Goal: Transaction & Acquisition: Obtain resource

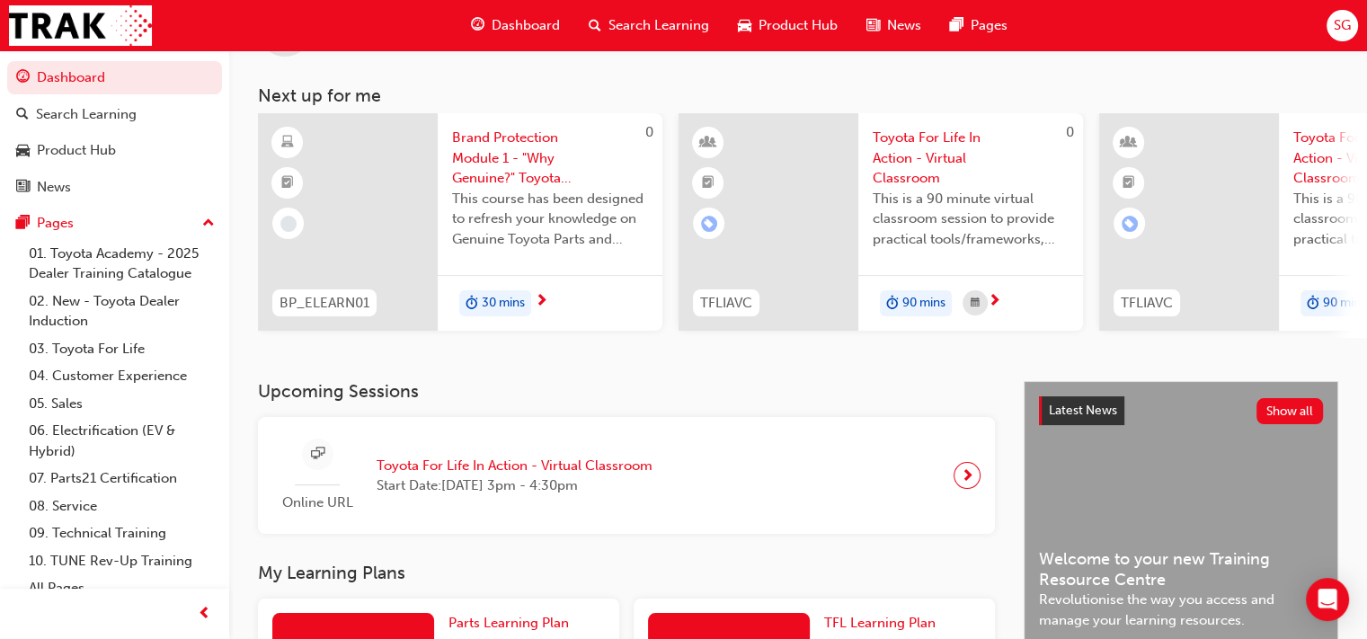
scroll to position [180, 0]
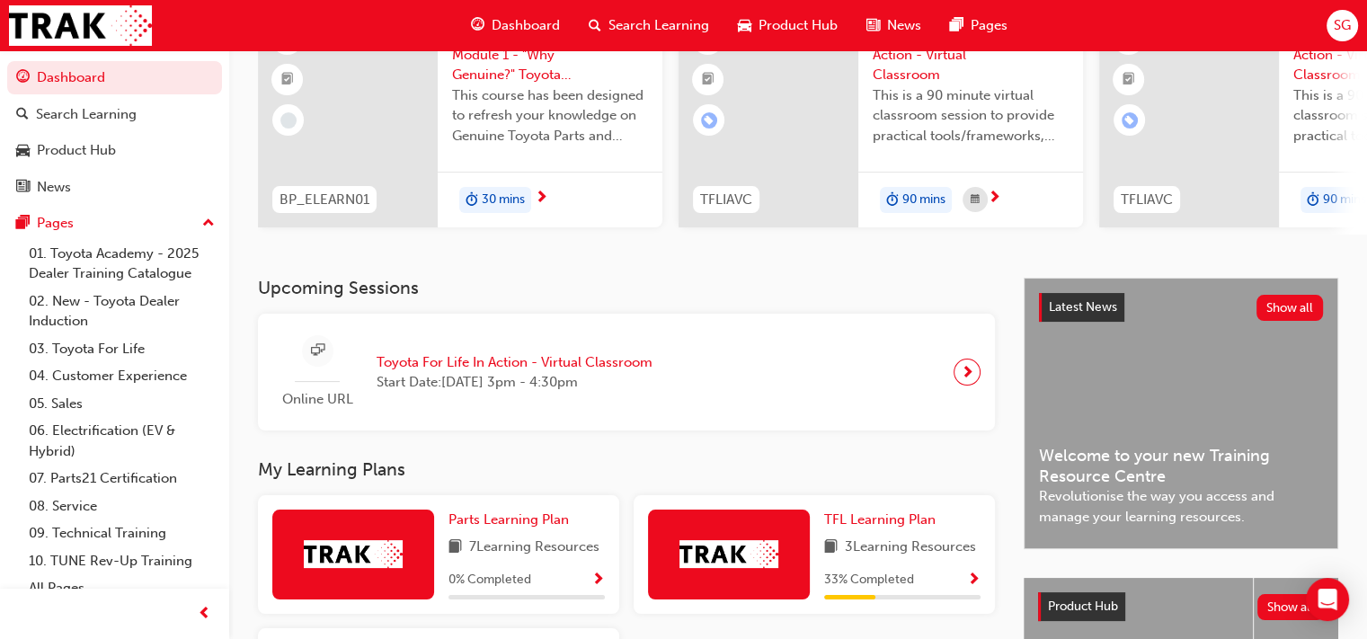
click at [963, 380] on span "next-icon" at bounding box center [967, 372] width 13 height 25
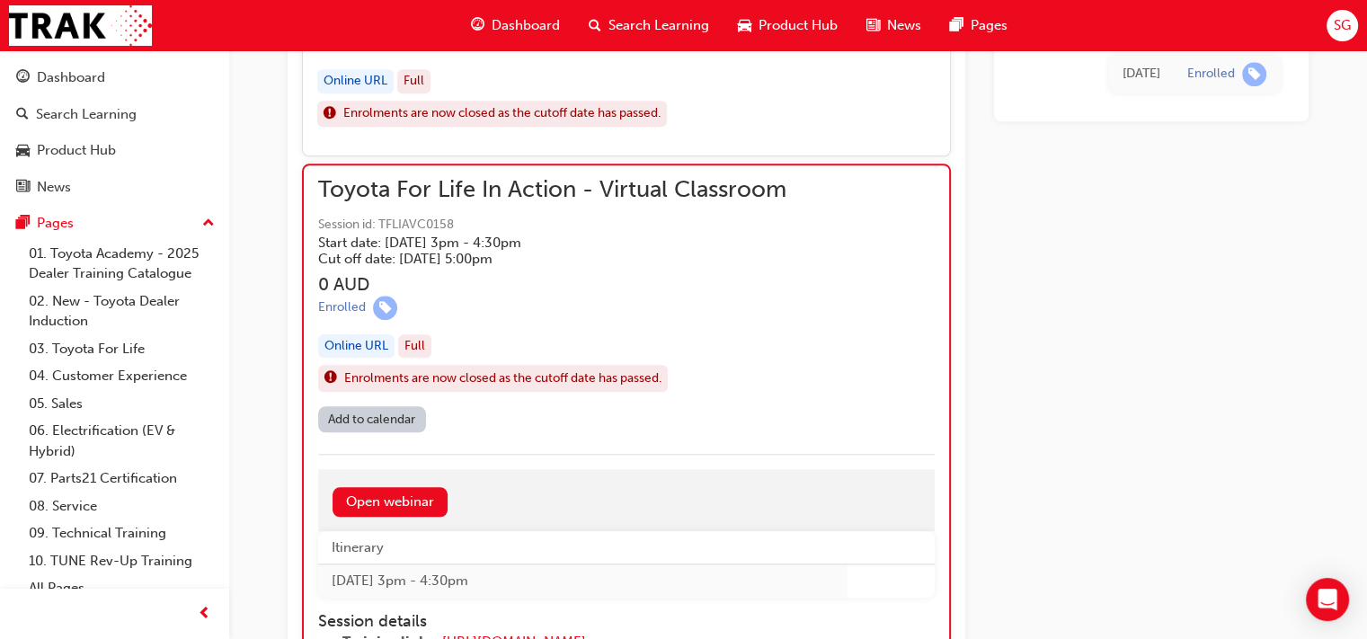
scroll to position [1780, 0]
click at [380, 488] on link "Open webinar" at bounding box center [390, 502] width 115 height 30
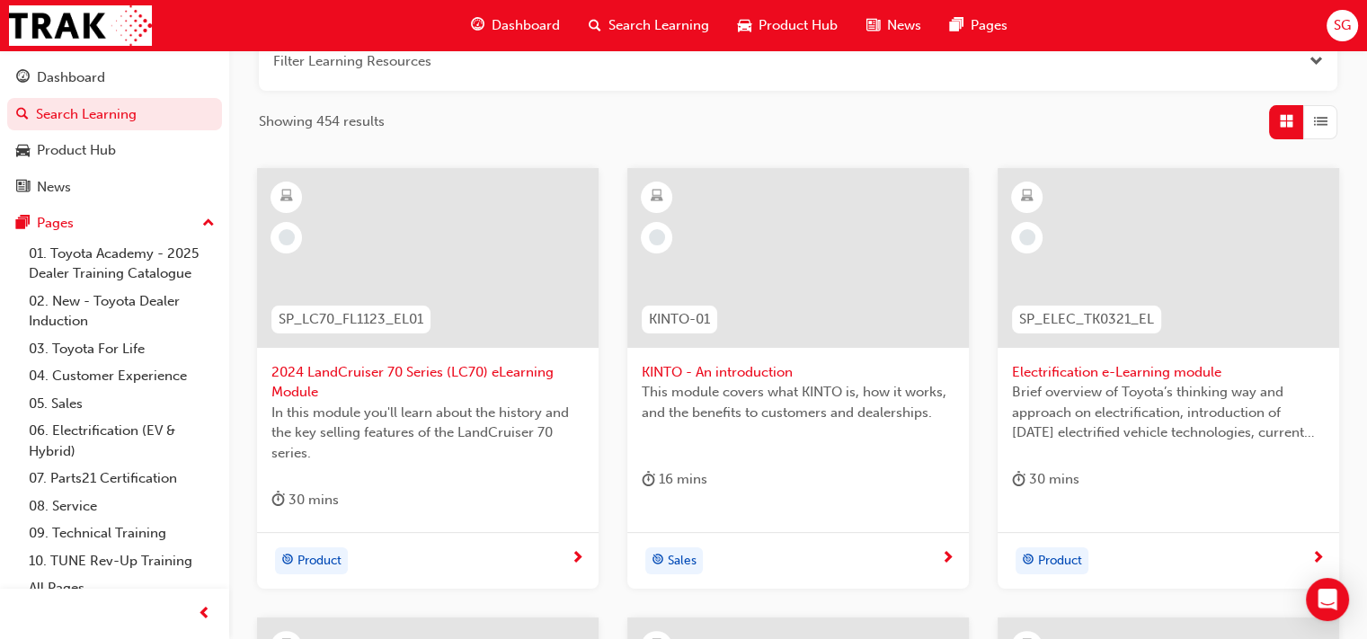
scroll to position [270, 0]
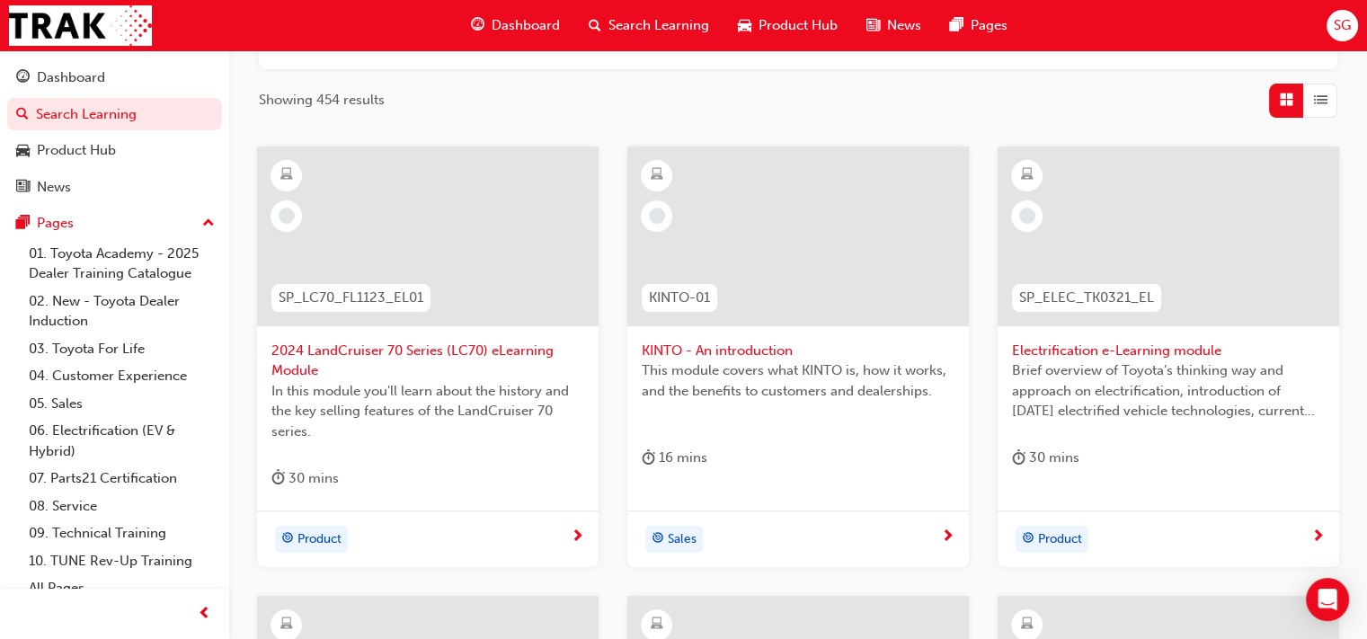
click at [574, 536] on span "next-icon" at bounding box center [577, 537] width 13 height 16
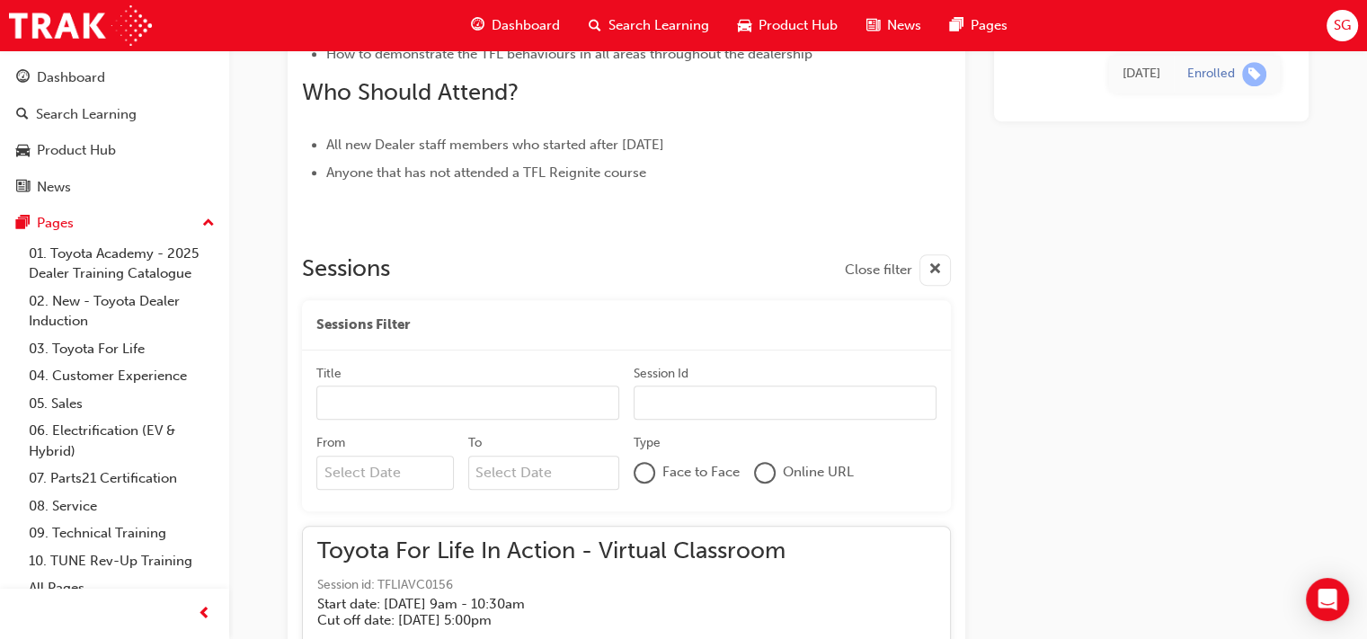
scroll to position [1168, 0]
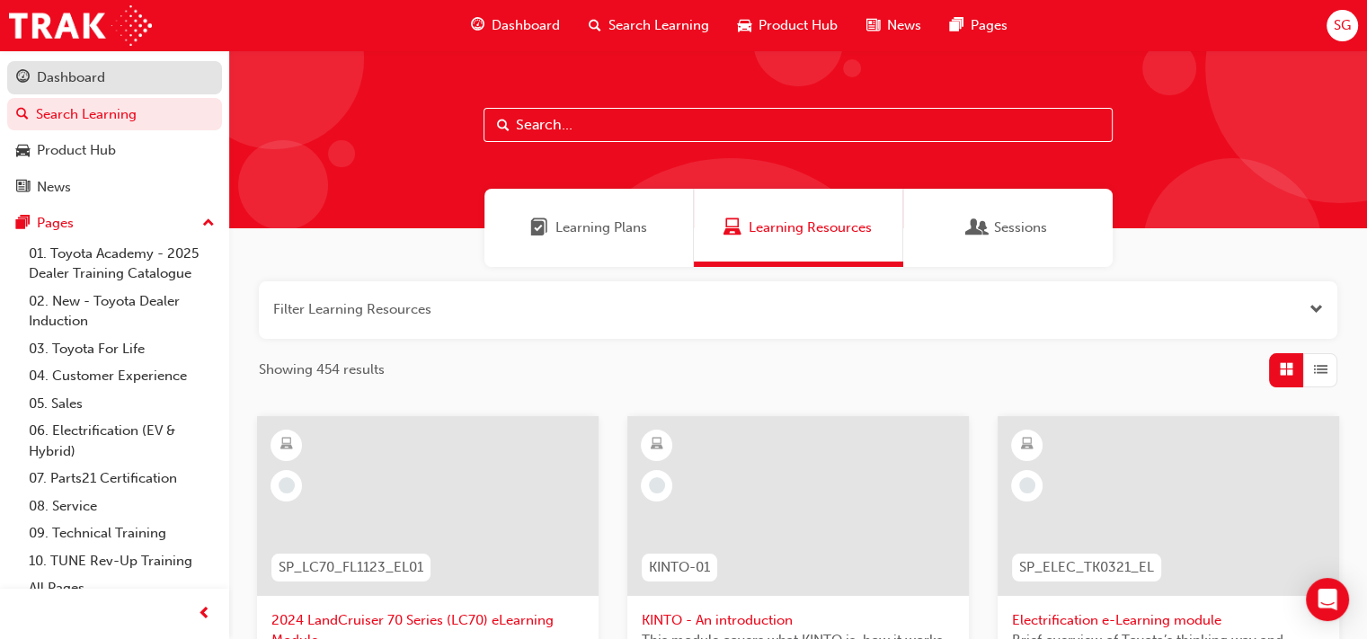
click at [72, 75] on div "Dashboard" at bounding box center [71, 77] width 68 height 21
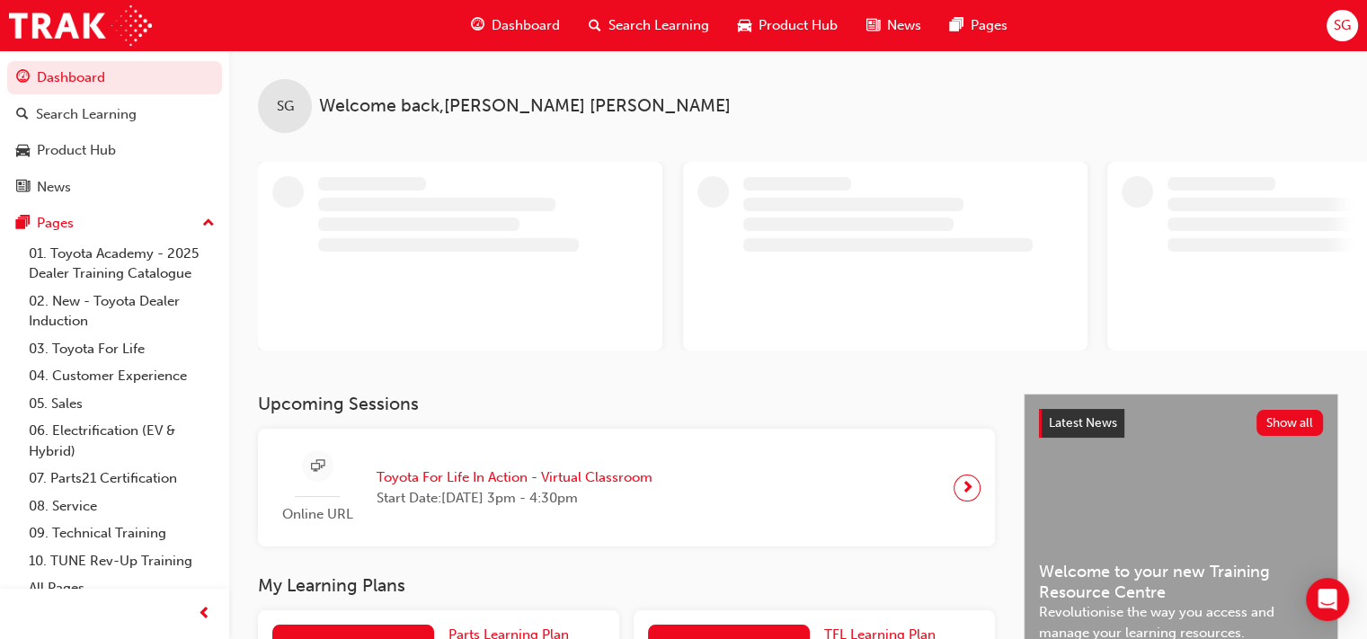
click at [477, 474] on div "Upcoming Sessions Online URL Toyota For Life In Action - Virtual Classroom Star…" at bounding box center [641, 470] width 766 height 153
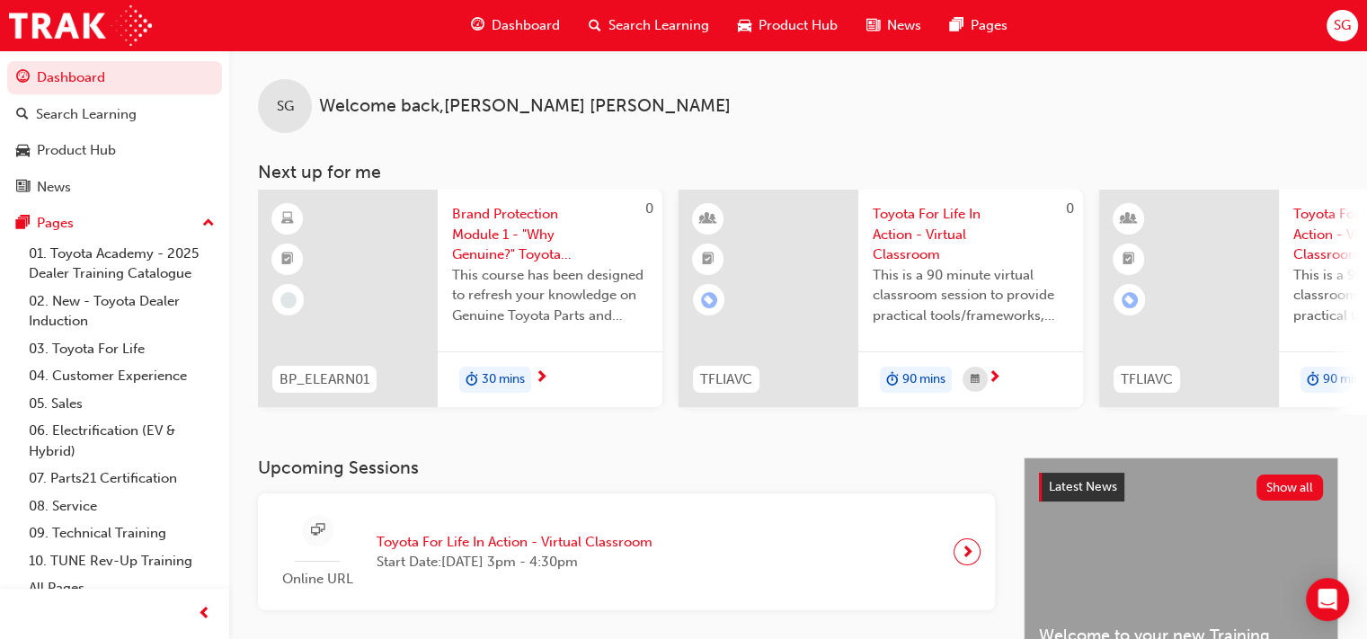
click at [968, 559] on span "next-icon" at bounding box center [967, 551] width 13 height 25
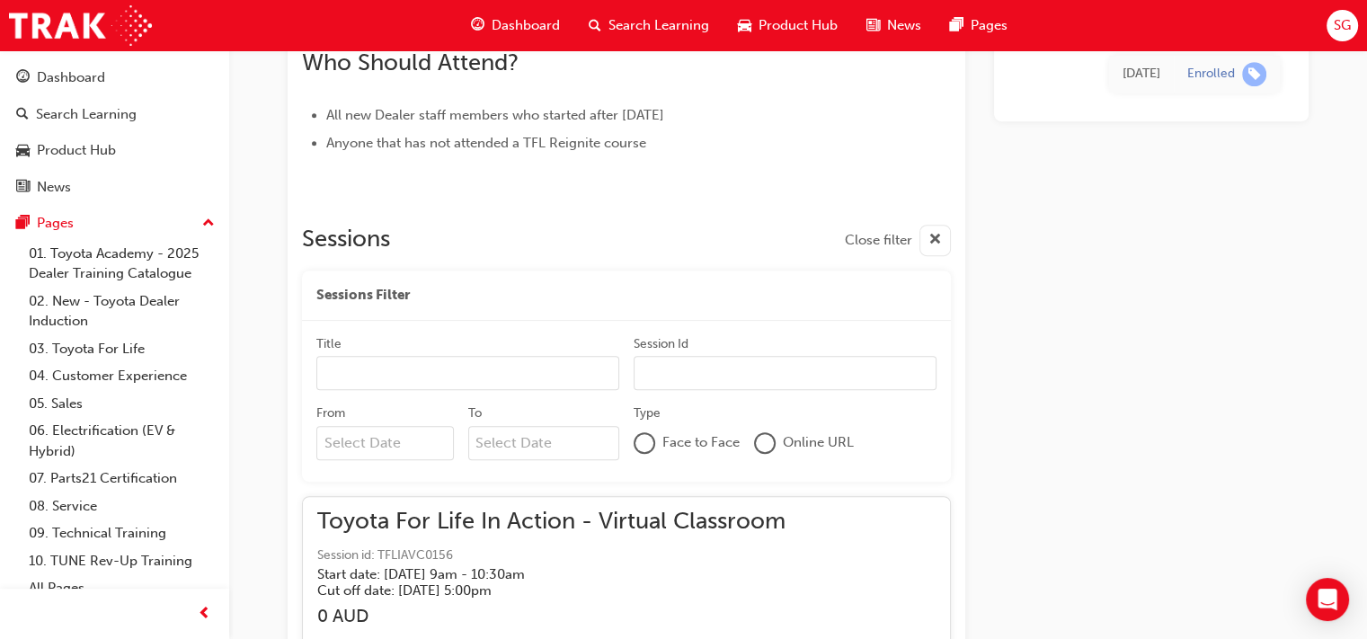
scroll to position [1943, 0]
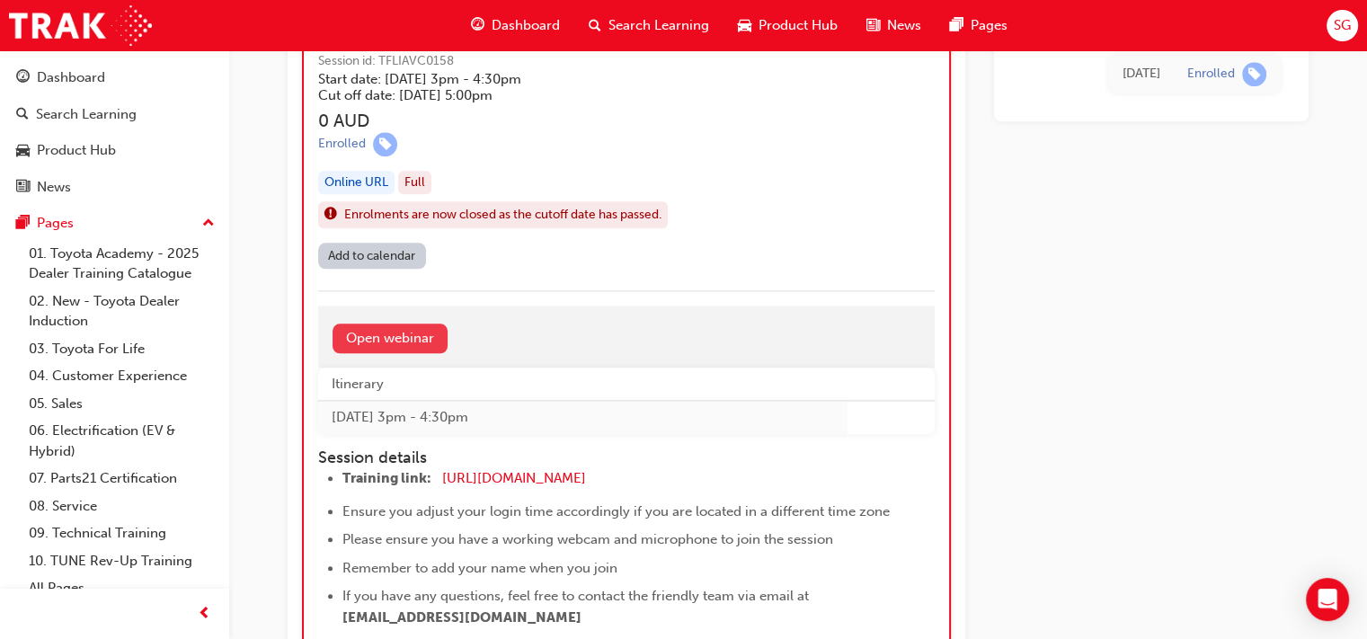
click at [413, 337] on link "Open webinar" at bounding box center [390, 339] width 115 height 30
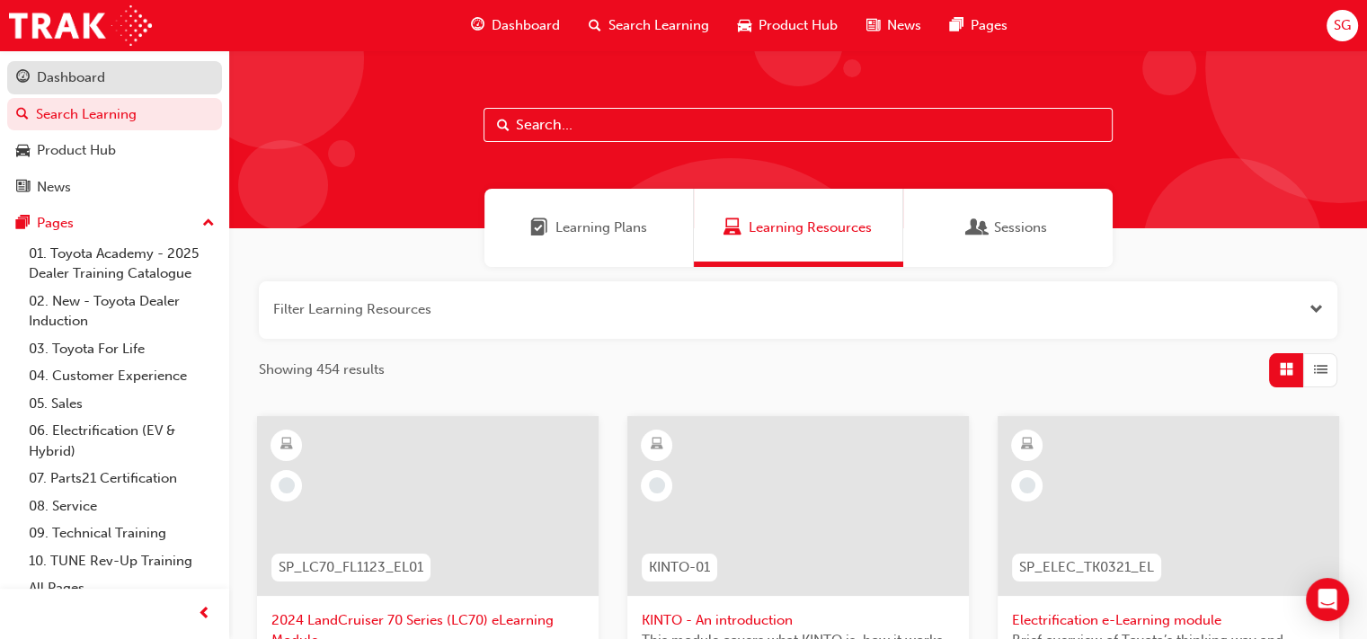
click at [87, 85] on div "Dashboard" at bounding box center [71, 77] width 68 height 21
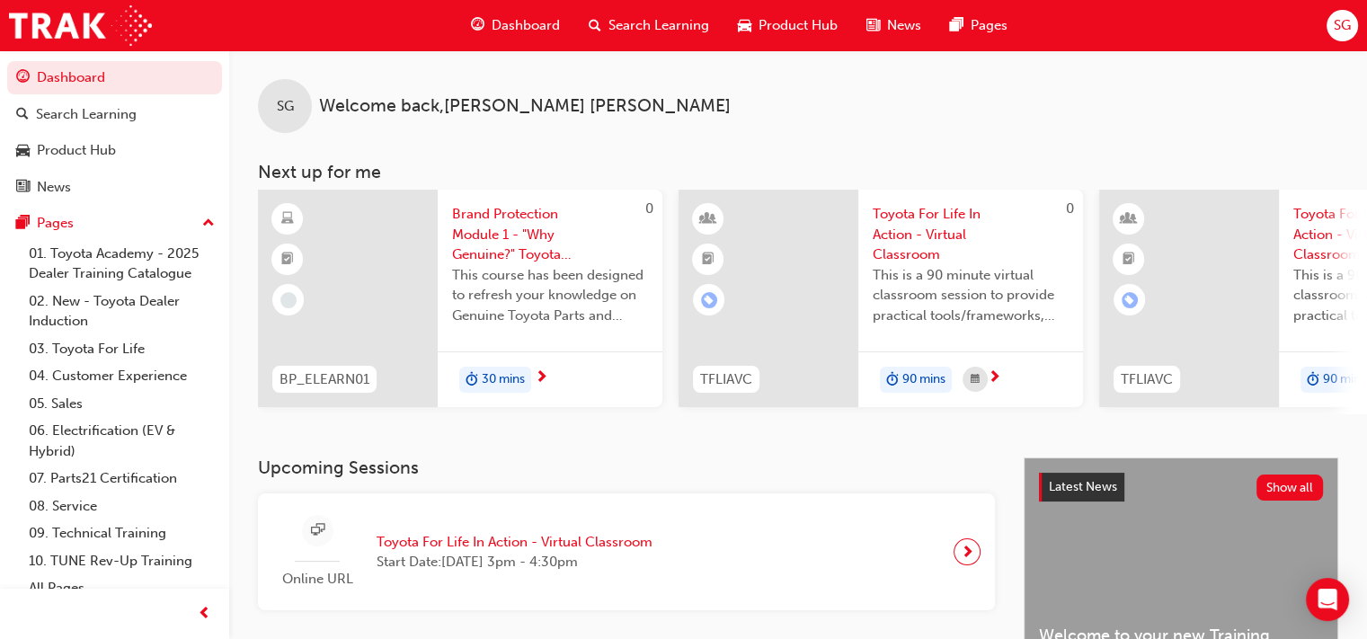
click at [972, 557] on span "next-icon" at bounding box center [967, 551] width 13 height 25
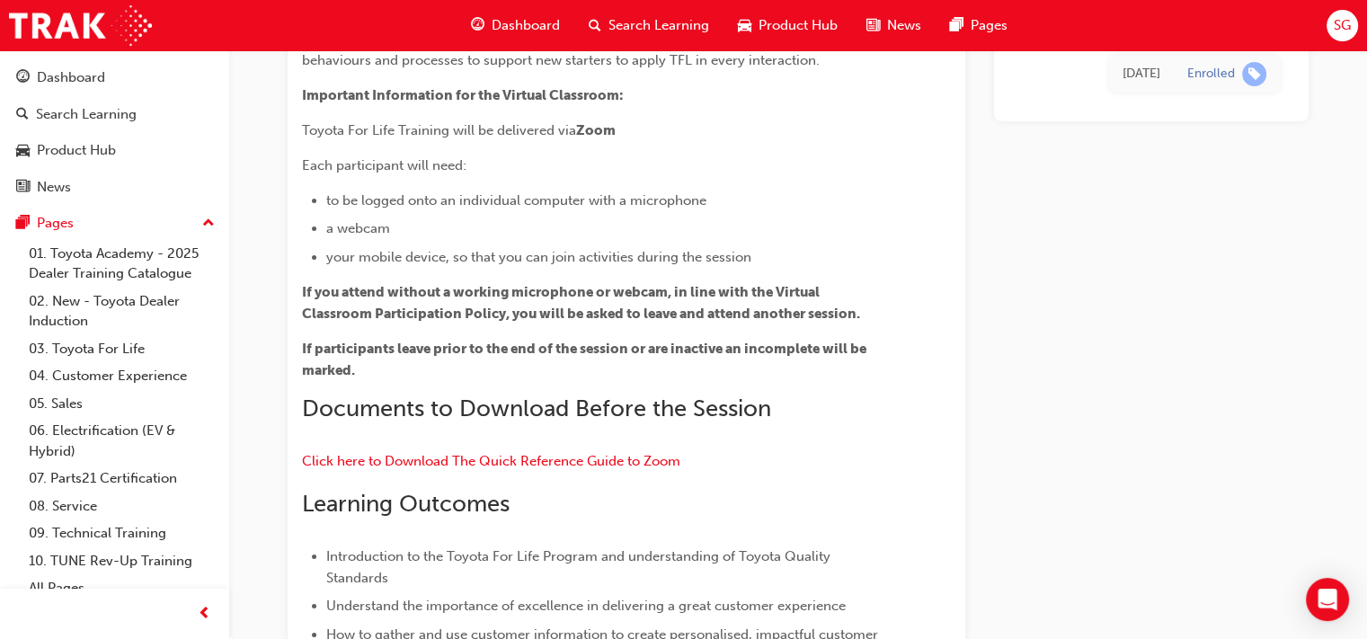
scroll to position [270, 0]
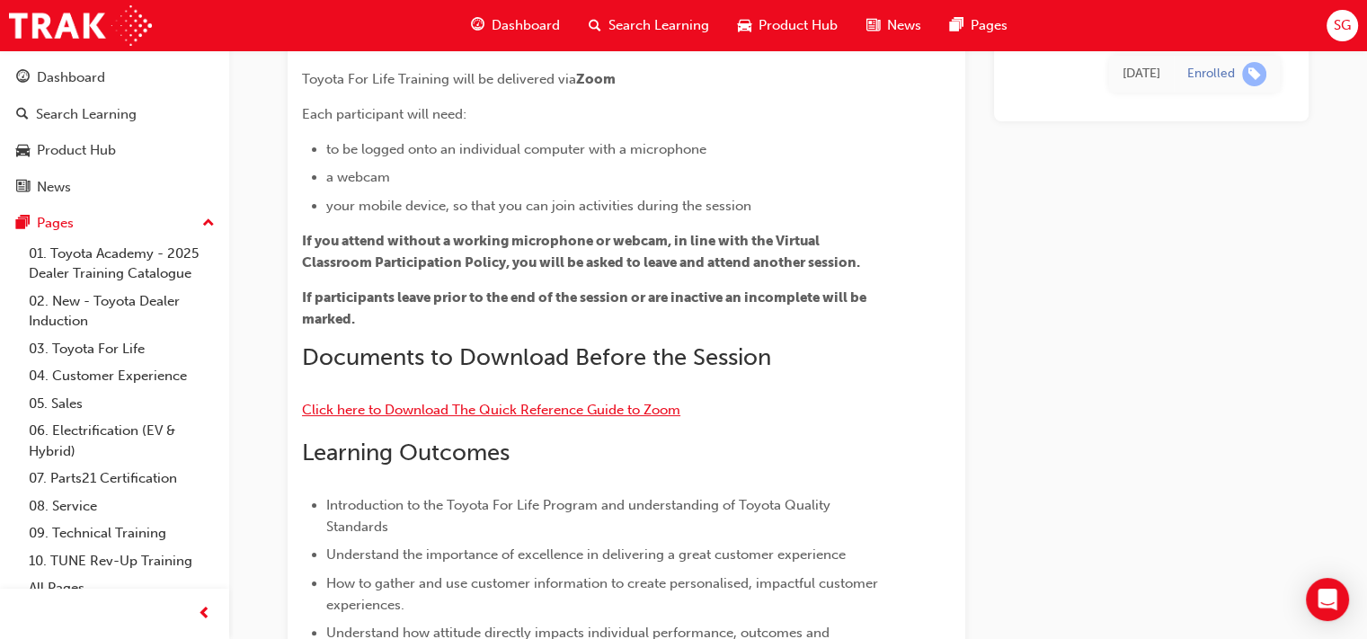
click at [506, 412] on span "Click here to Download The Quick Reference Guide to Zoom" at bounding box center [491, 410] width 378 height 16
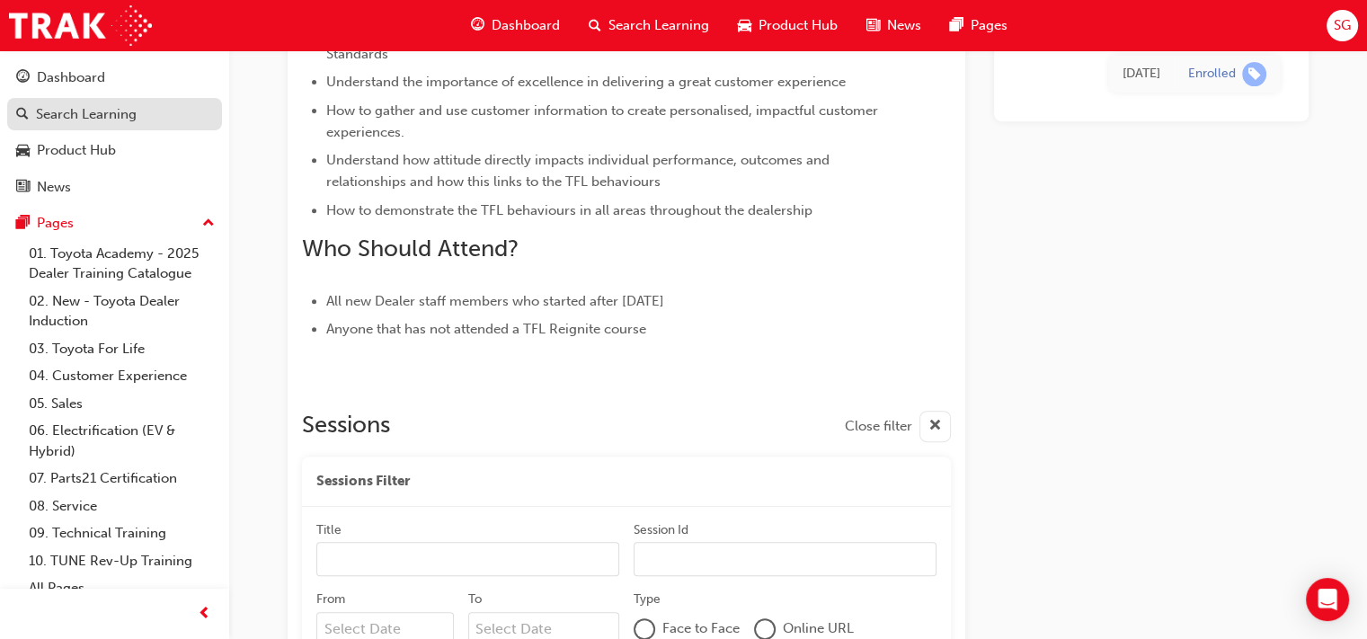
scroll to position [1959, 0]
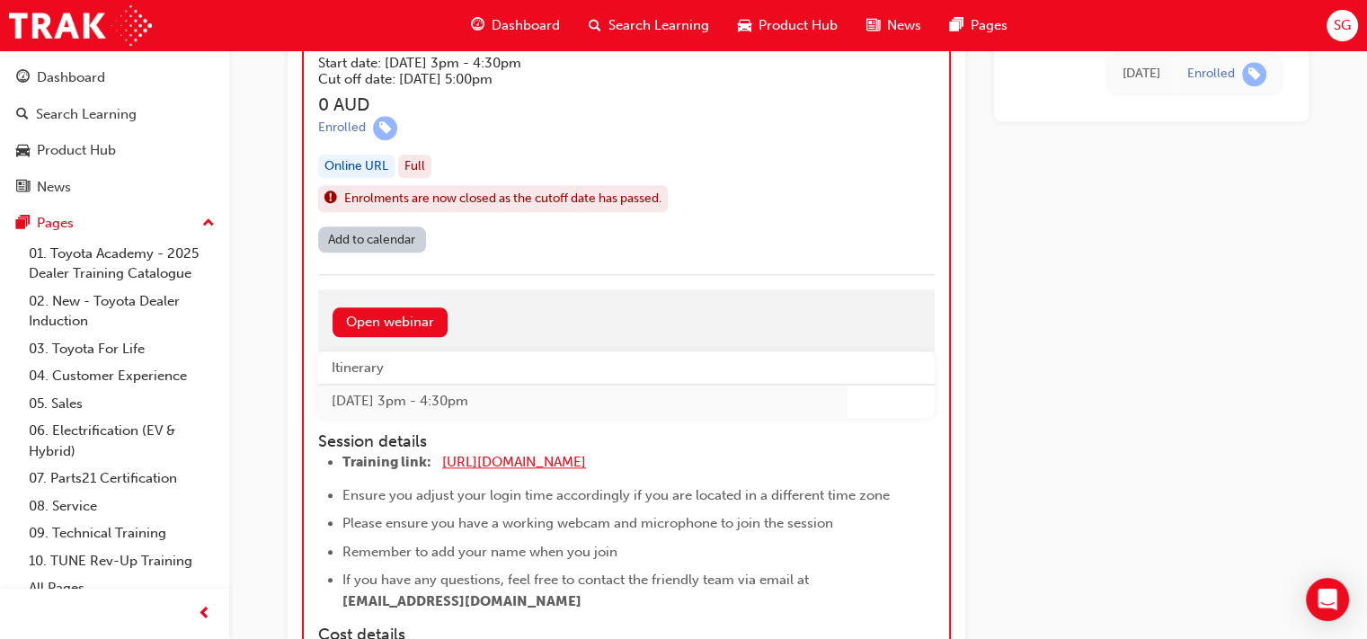
click at [526, 454] on span "[URL][DOMAIN_NAME]" at bounding box center [514, 462] width 144 height 16
